Goal: Obtain resource: Download file/media

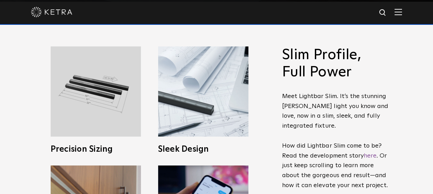
scroll to position [192, 0]
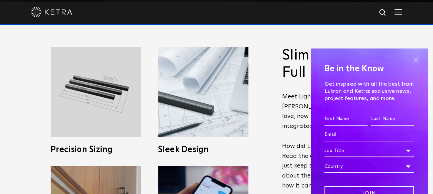
click at [410, 59] on span at bounding box center [415, 60] width 10 height 10
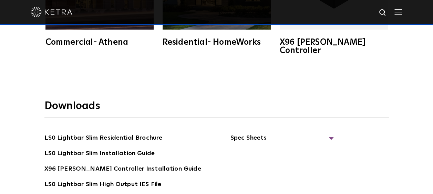
scroll to position [1089, 0]
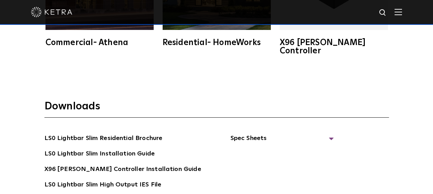
click at [360, 149] on div "LS0 Lightbar Slim Residential Brochure LS0 Lightbar Slim Installation Guide X96…" at bounding box center [216, 187] width 344 height 107
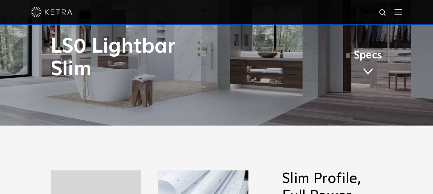
scroll to position [0, 0]
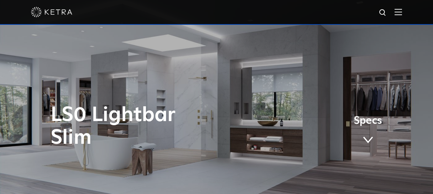
click at [368, 140] on span at bounding box center [368, 140] width 10 height 8
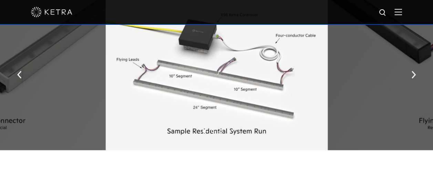
scroll to position [763, 0]
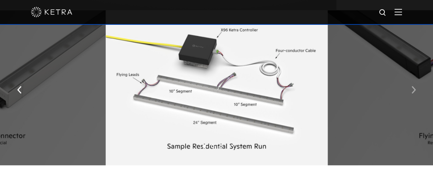
click at [411, 88] on img "button" at bounding box center [413, 90] width 4 height 8
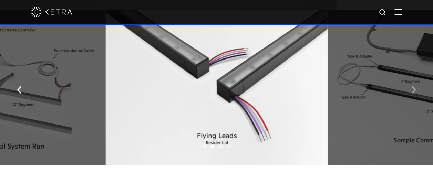
click at [411, 88] on img "button" at bounding box center [413, 90] width 4 height 8
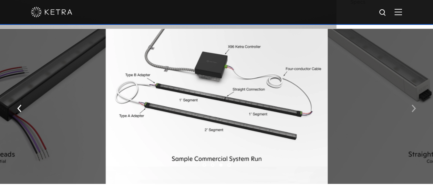
scroll to position [743, 0]
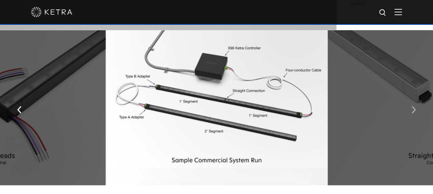
click at [412, 112] on img "button" at bounding box center [413, 110] width 4 height 8
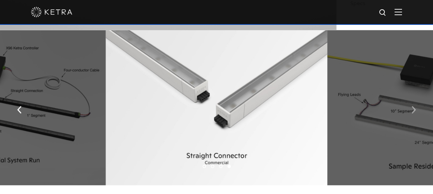
click at [412, 112] on img "button" at bounding box center [413, 110] width 4 height 8
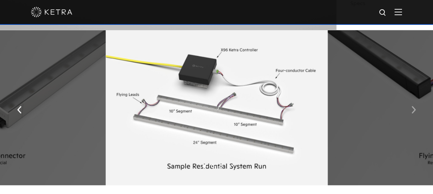
click at [412, 112] on img "button" at bounding box center [413, 110] width 4 height 8
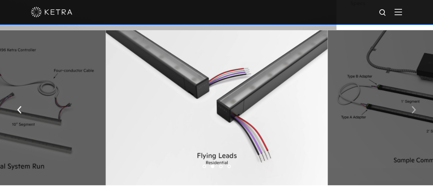
click at [412, 112] on img "button" at bounding box center [413, 110] width 4 height 8
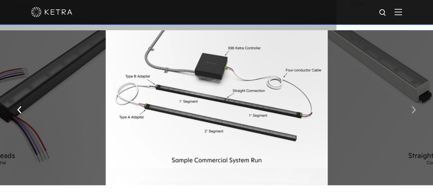
click at [412, 112] on img "button" at bounding box center [413, 110] width 4 height 8
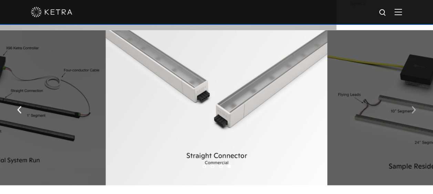
click at [412, 112] on img "button" at bounding box center [413, 110] width 4 height 8
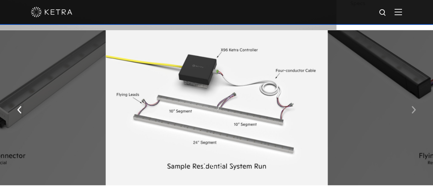
click at [412, 112] on img "button" at bounding box center [413, 110] width 4 height 8
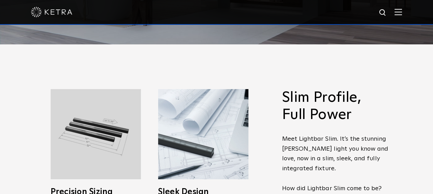
scroll to position [149, 0]
